Goal: Navigation & Orientation: Find specific page/section

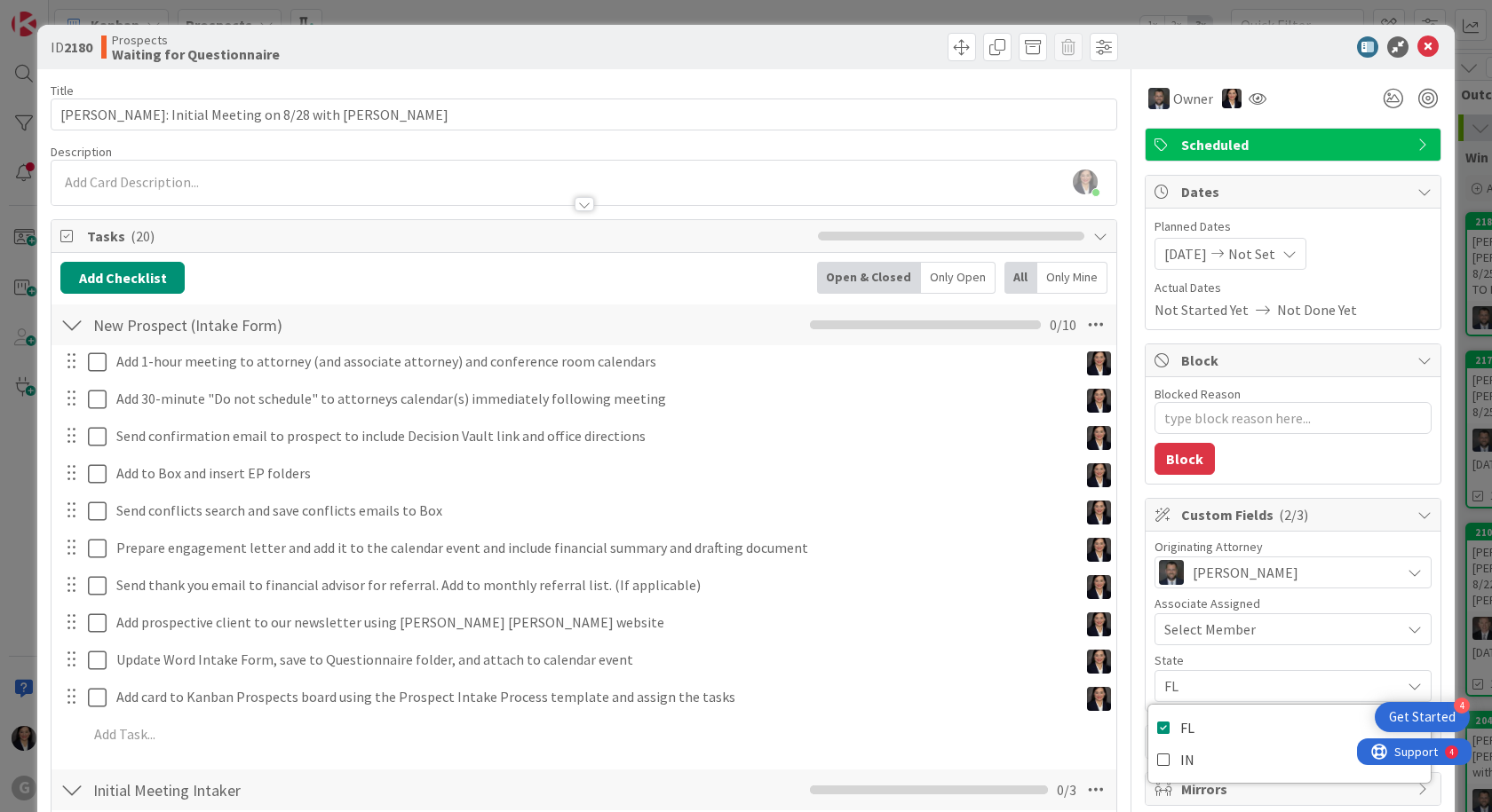
scroll to position [232, 0]
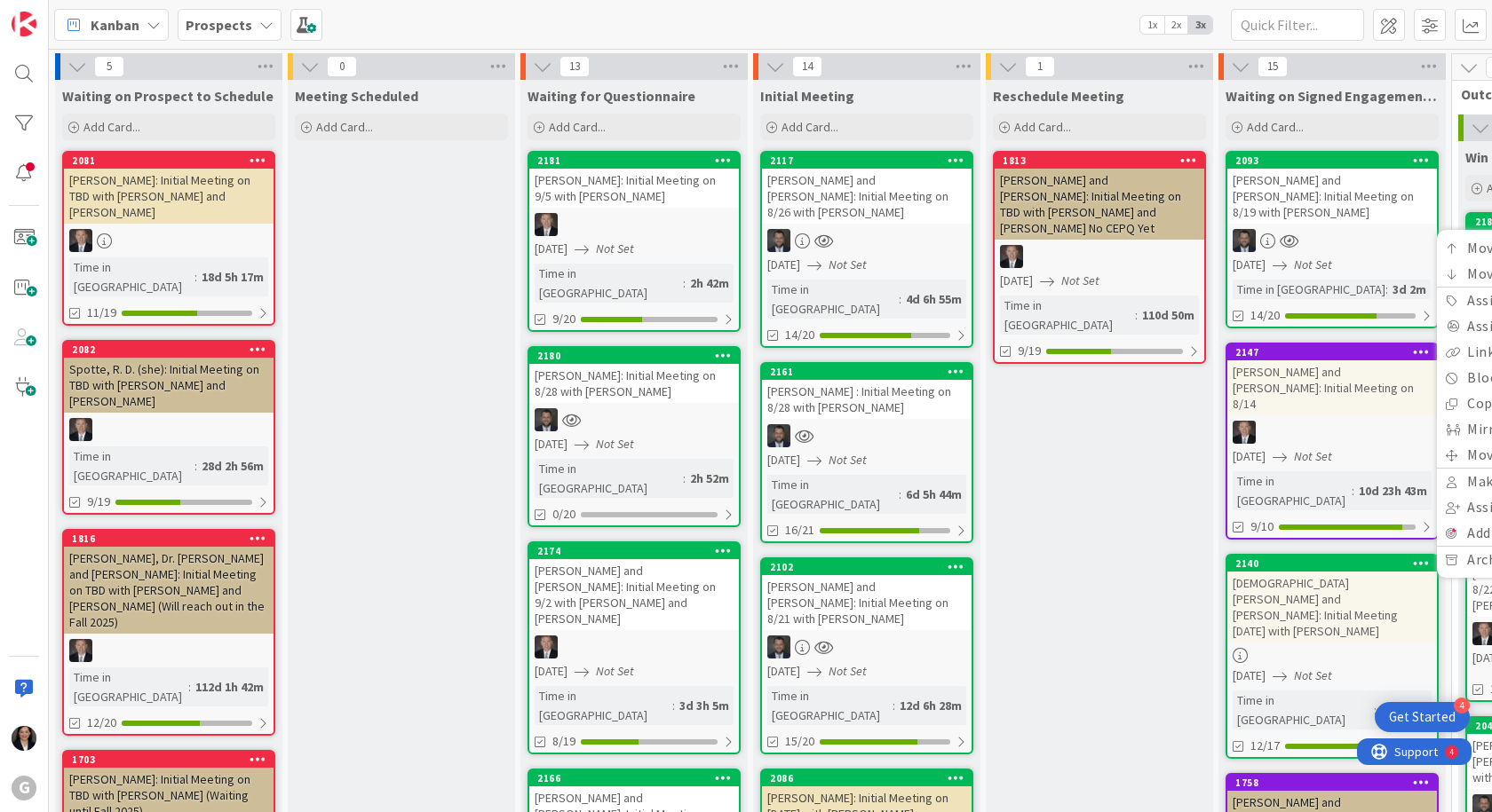
scroll to position [0, 276]
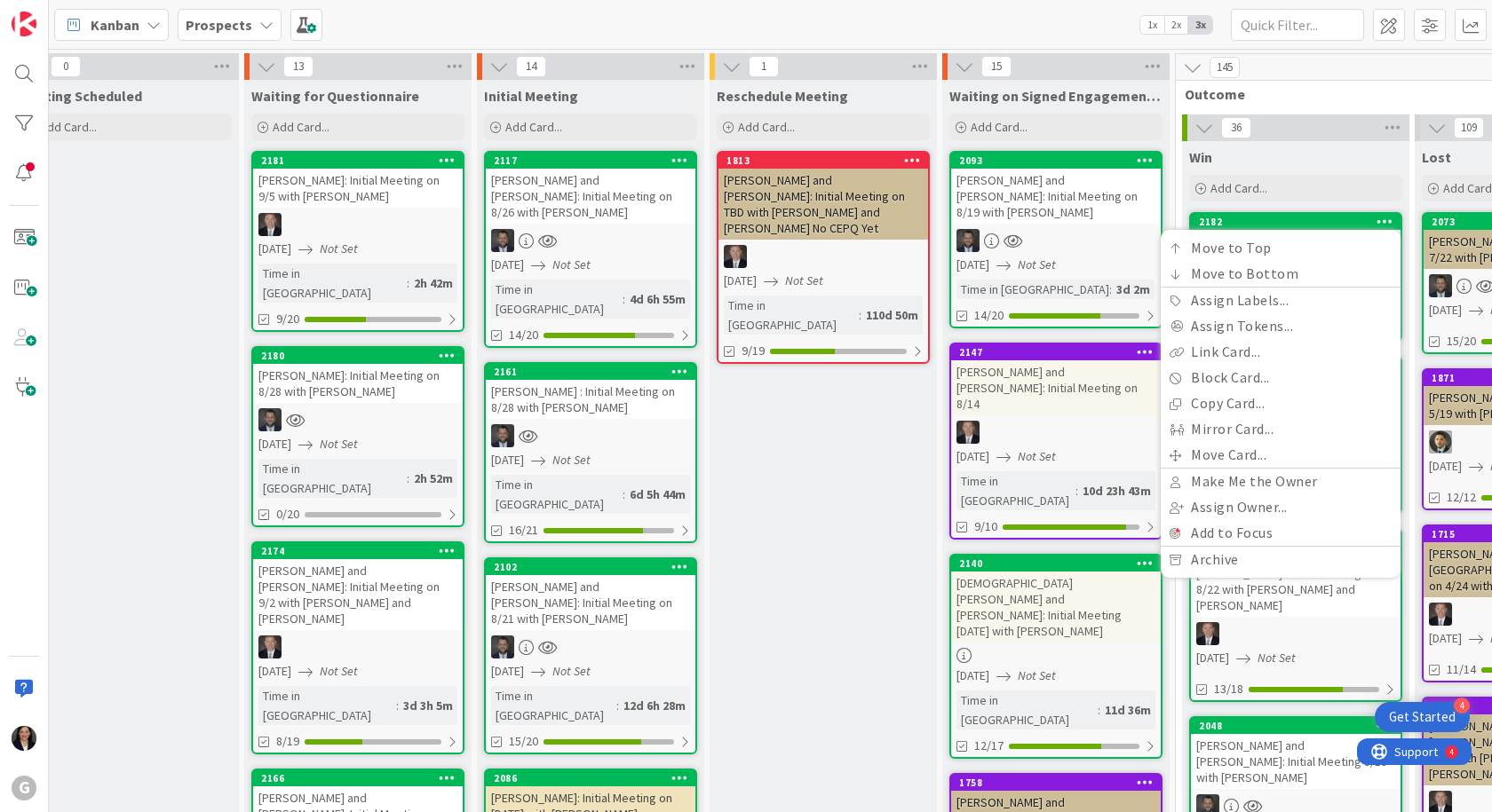
click at [1386, 219] on icon at bounding box center [1385, 220] width 17 height 12
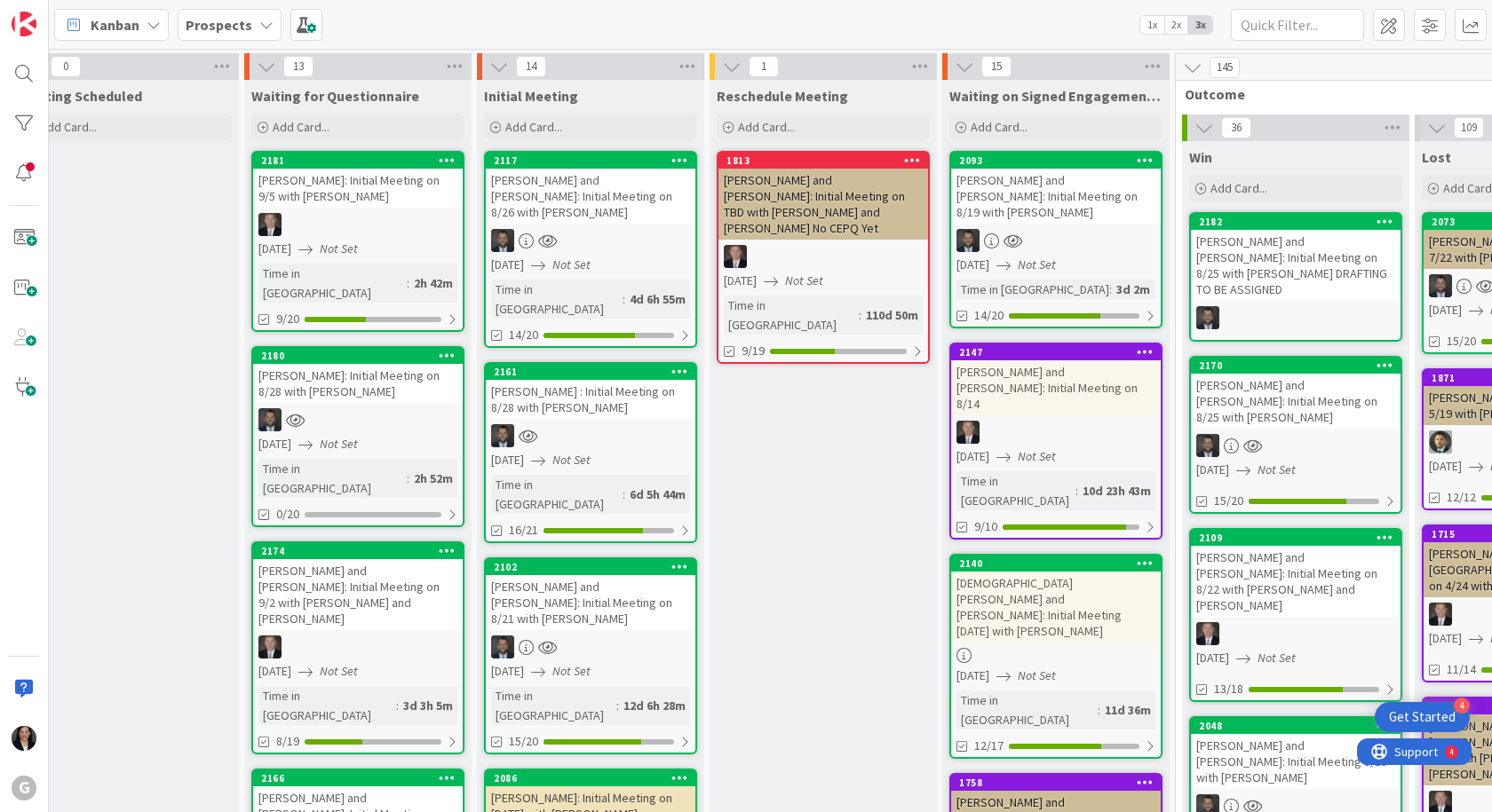
click at [226, 24] on b "Prospects" at bounding box center [219, 25] width 67 height 18
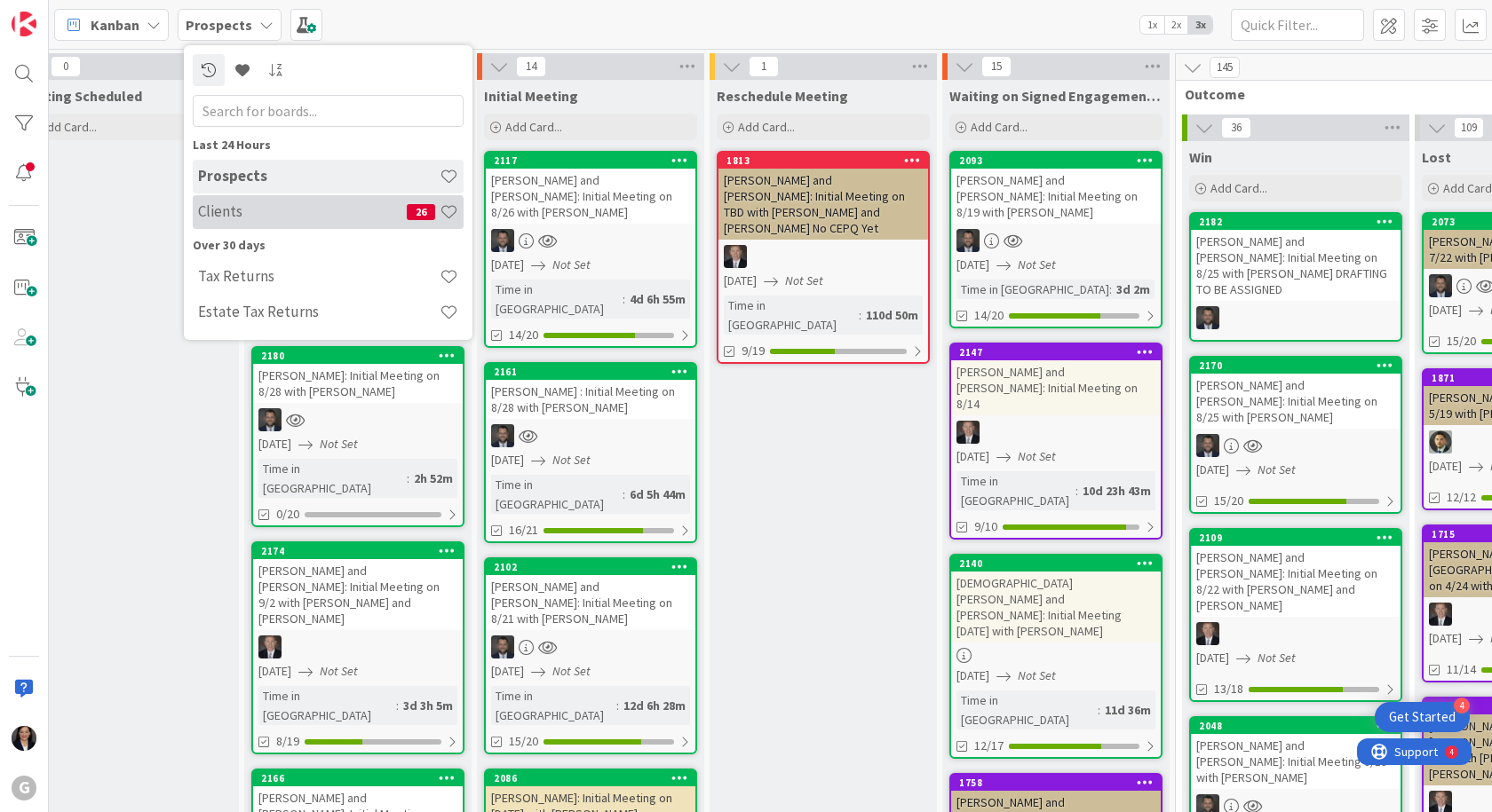
click at [242, 211] on h4 "Clients" at bounding box center [302, 211] width 209 height 18
